Goal: Transaction & Acquisition: Purchase product/service

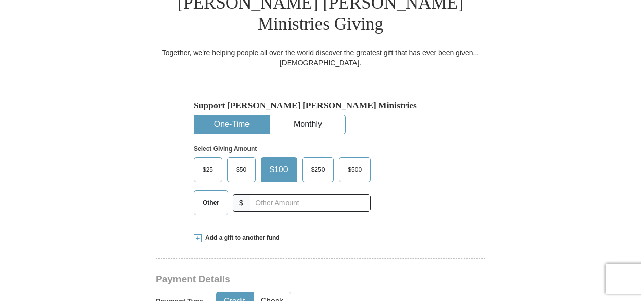
scroll to position [294, 0]
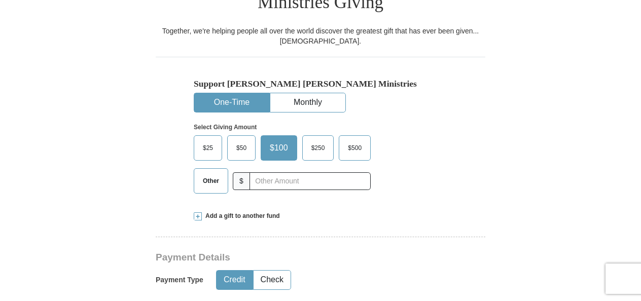
click at [210, 141] on span "$25" at bounding box center [208, 148] width 20 height 15
click at [0, 0] on input "$25" at bounding box center [0, 0] width 0 height 0
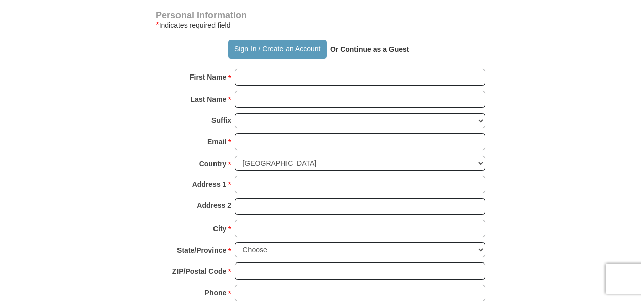
scroll to position [731, 0]
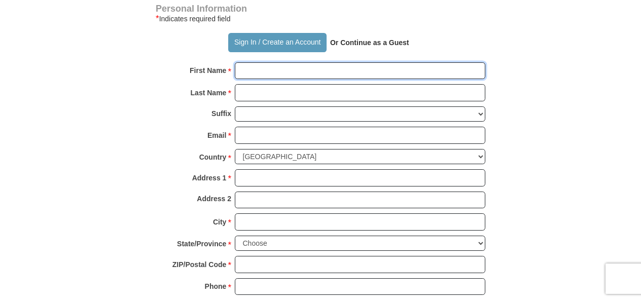
click at [416, 62] on input "First Name *" at bounding box center [360, 70] width 251 height 17
type input "[PERSON_NAME]"
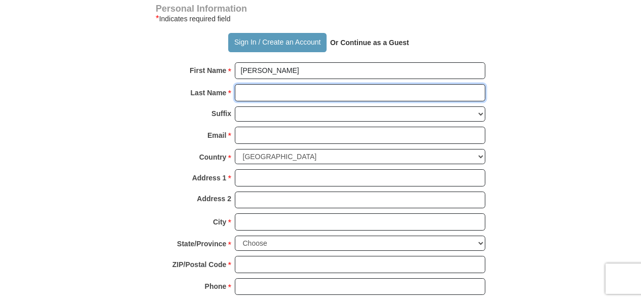
type input "[PERSON_NAME]"
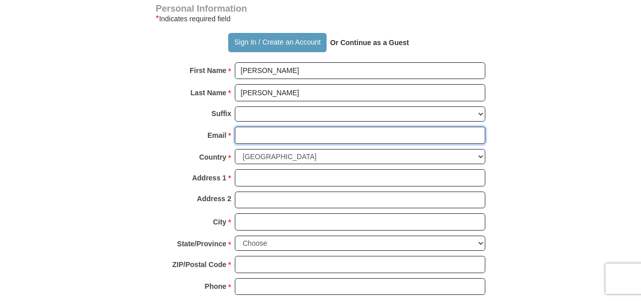
type input "[EMAIL_ADDRESS][DOMAIN_NAME]"
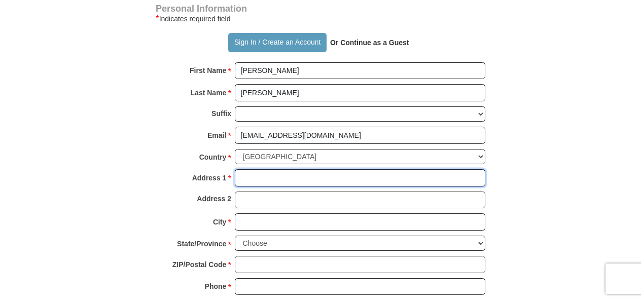
type input "705 W. Pheasant Trail"
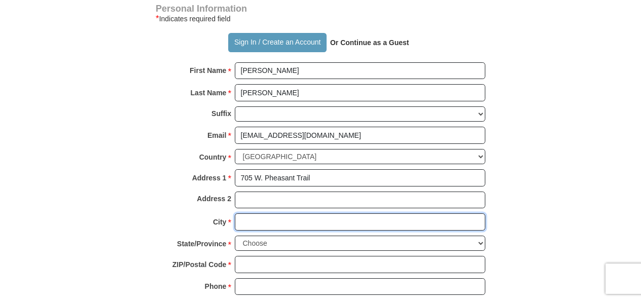
type input "[PERSON_NAME]"
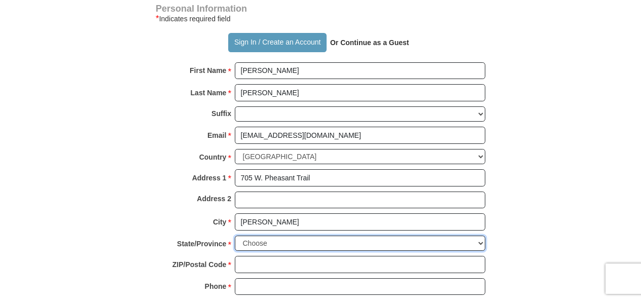
select select "IL"
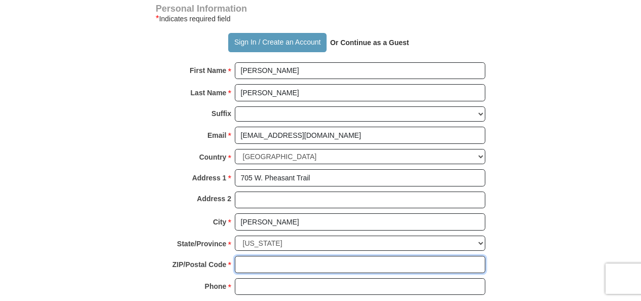
type input "60051"
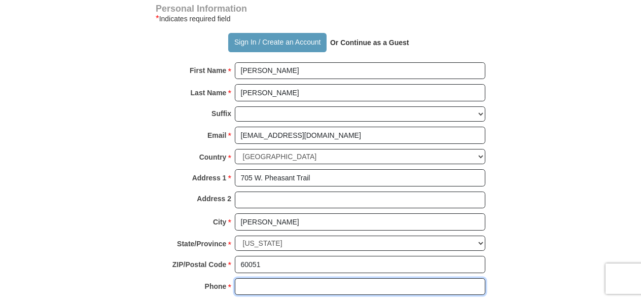
type input "8474973258"
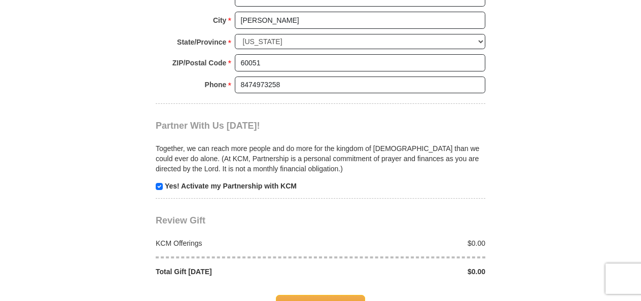
scroll to position [966, 0]
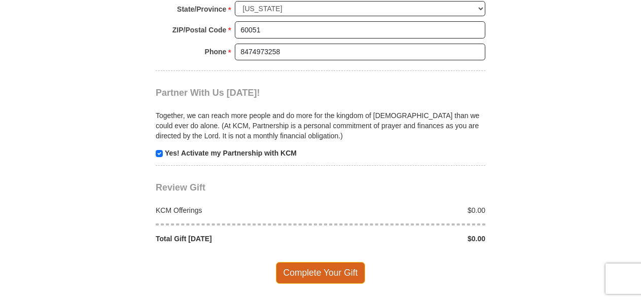
click at [339, 262] on span "Complete Your Gift" at bounding box center [321, 272] width 90 height 21
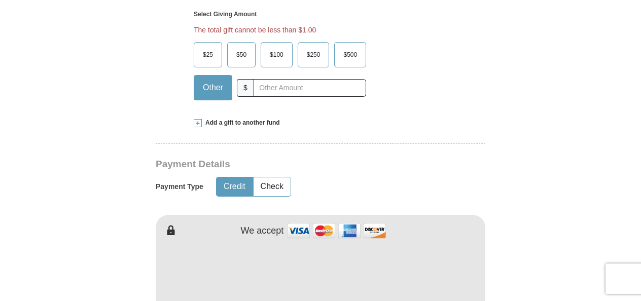
scroll to position [382, 0]
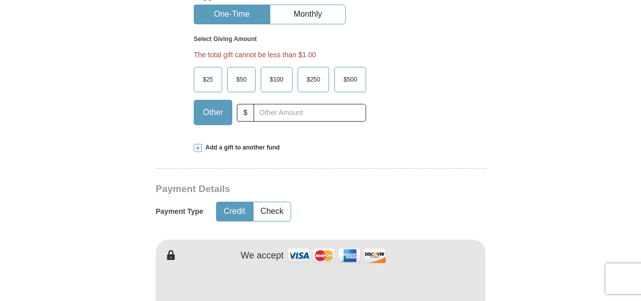
click at [213, 72] on span "$25" at bounding box center [208, 79] width 20 height 15
click at [0, 0] on input "$25" at bounding box center [0, 0] width 0 height 0
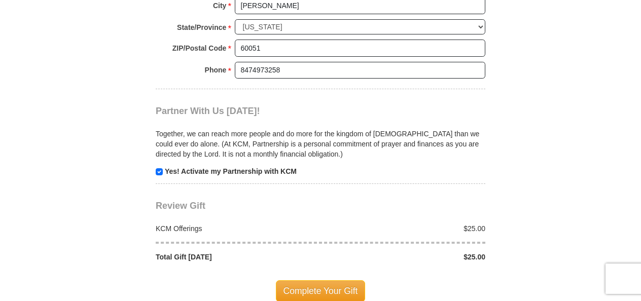
scroll to position [1001, 0]
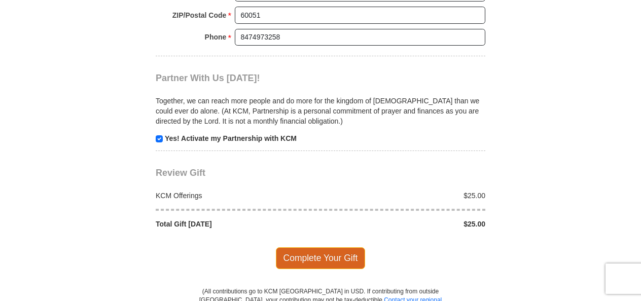
click at [330, 248] on span "Complete Your Gift" at bounding box center [321, 258] width 90 height 21
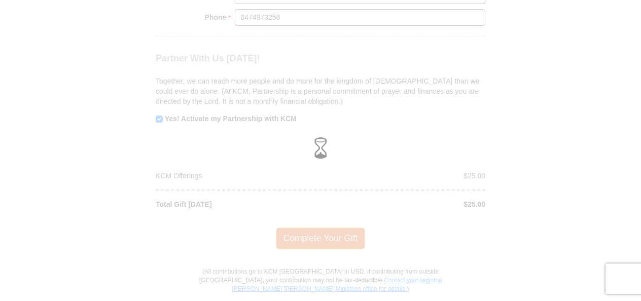
scroll to position [981, 0]
